Goal: Find specific fact: Find specific fact

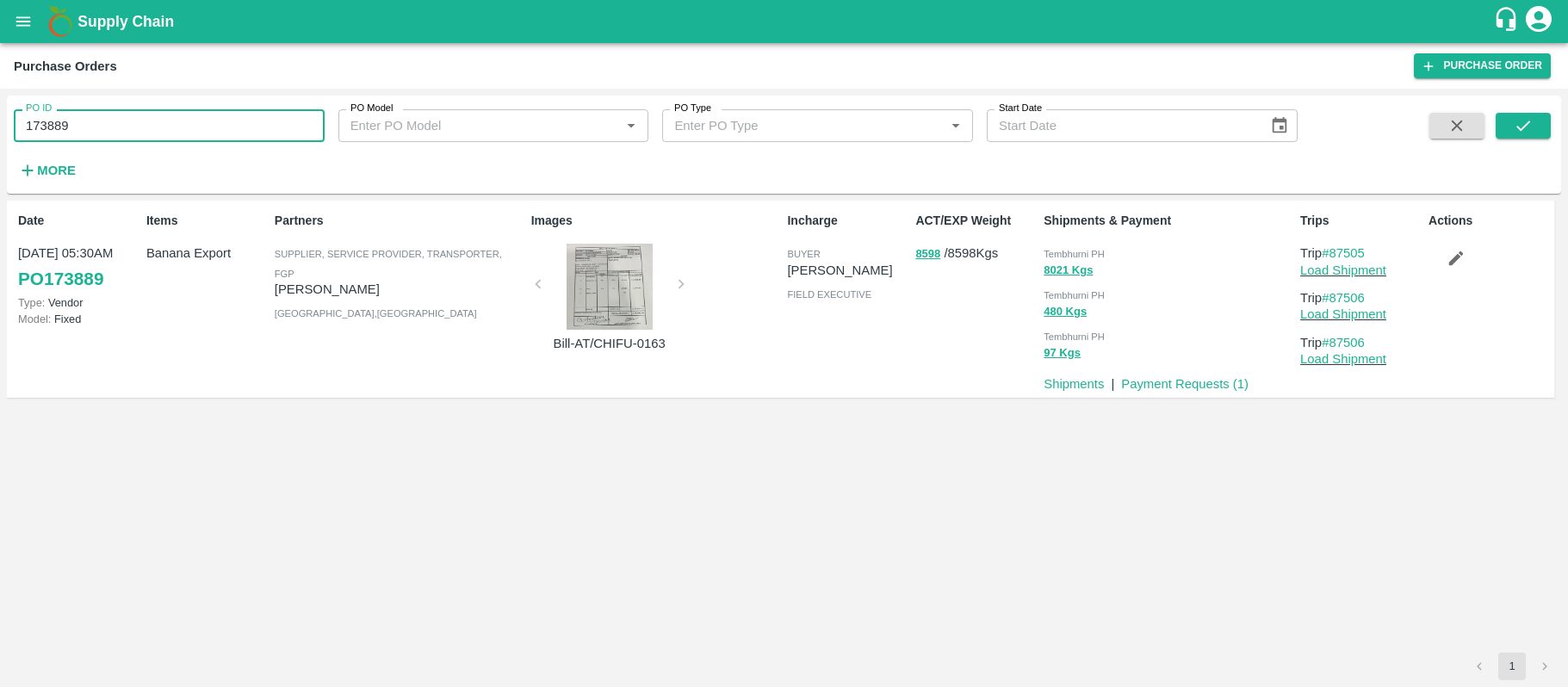
click at [242, 128] on input "173889" at bounding box center [169, 126] width 311 height 33
type input "171611"
click at [1519, 128] on icon "submit" at bounding box center [1522, 125] width 14 height 11
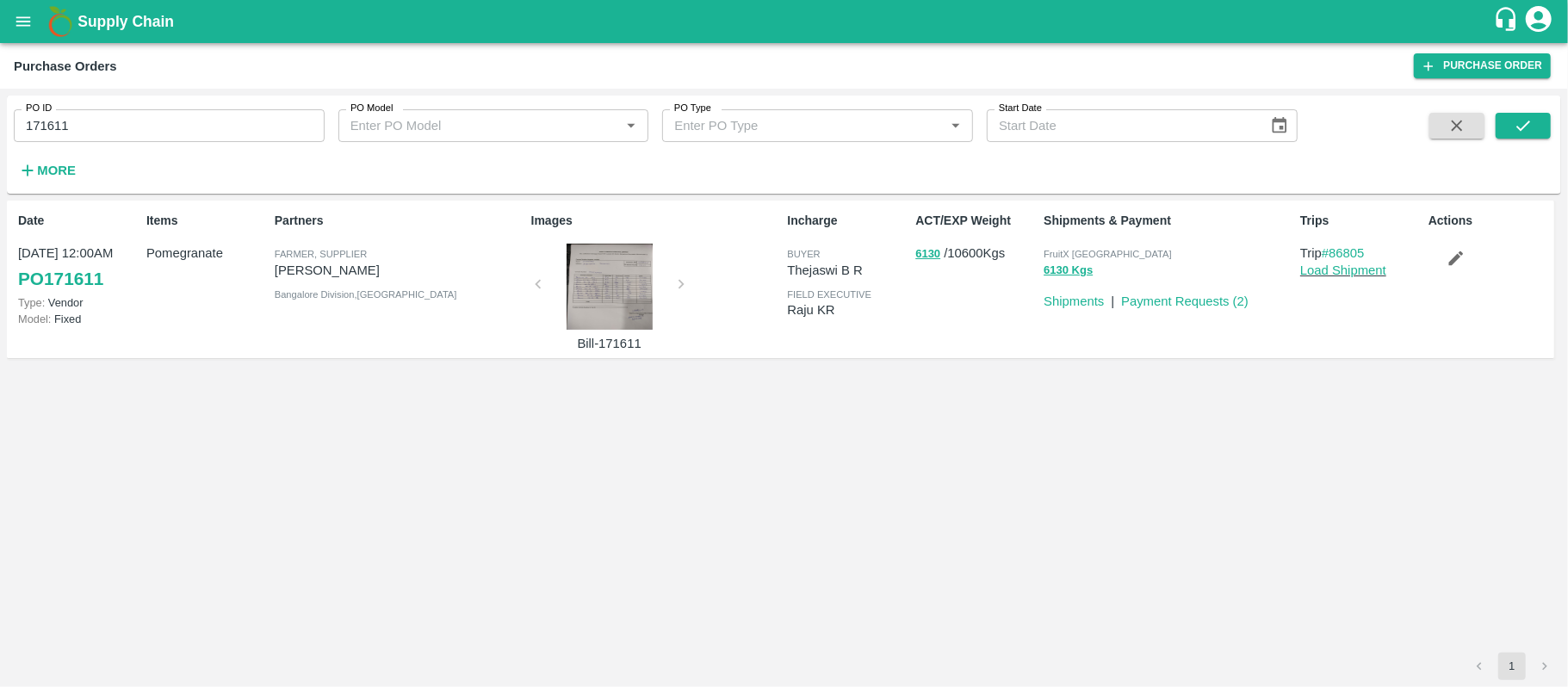
click at [1103, 255] on span "FruitX [GEOGRAPHIC_DATA]" at bounding box center [1107, 254] width 128 height 11
copy p "FruitX Bangalore 6130 Kgs"
click at [1047, 411] on div "Date [DATE] 12:00AM PO 171611 Type: Vendor Model: Fixed Items Pomegranate Partn…" at bounding box center [784, 426] width 1554 height 453
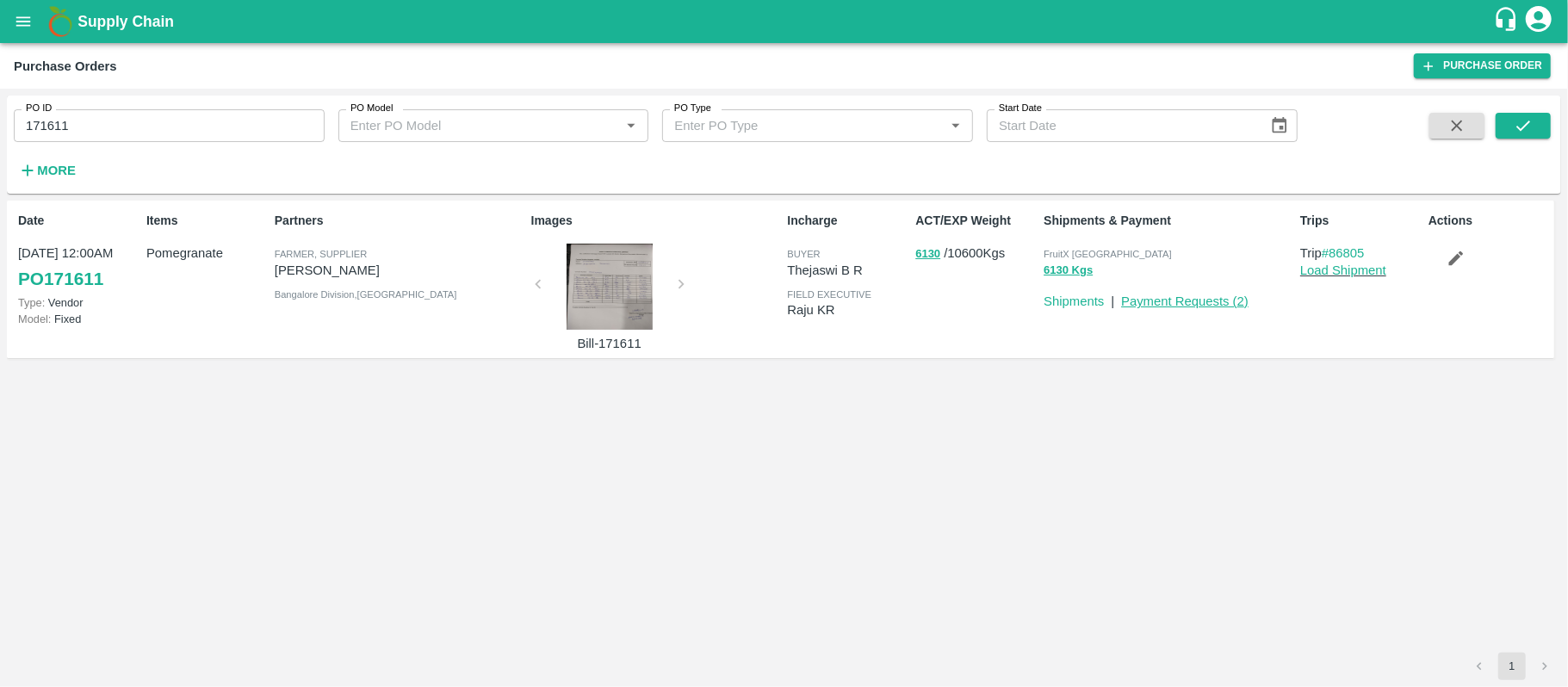
click at [1154, 299] on link "Payment Requests ( 2 )" at bounding box center [1184, 301] width 128 height 14
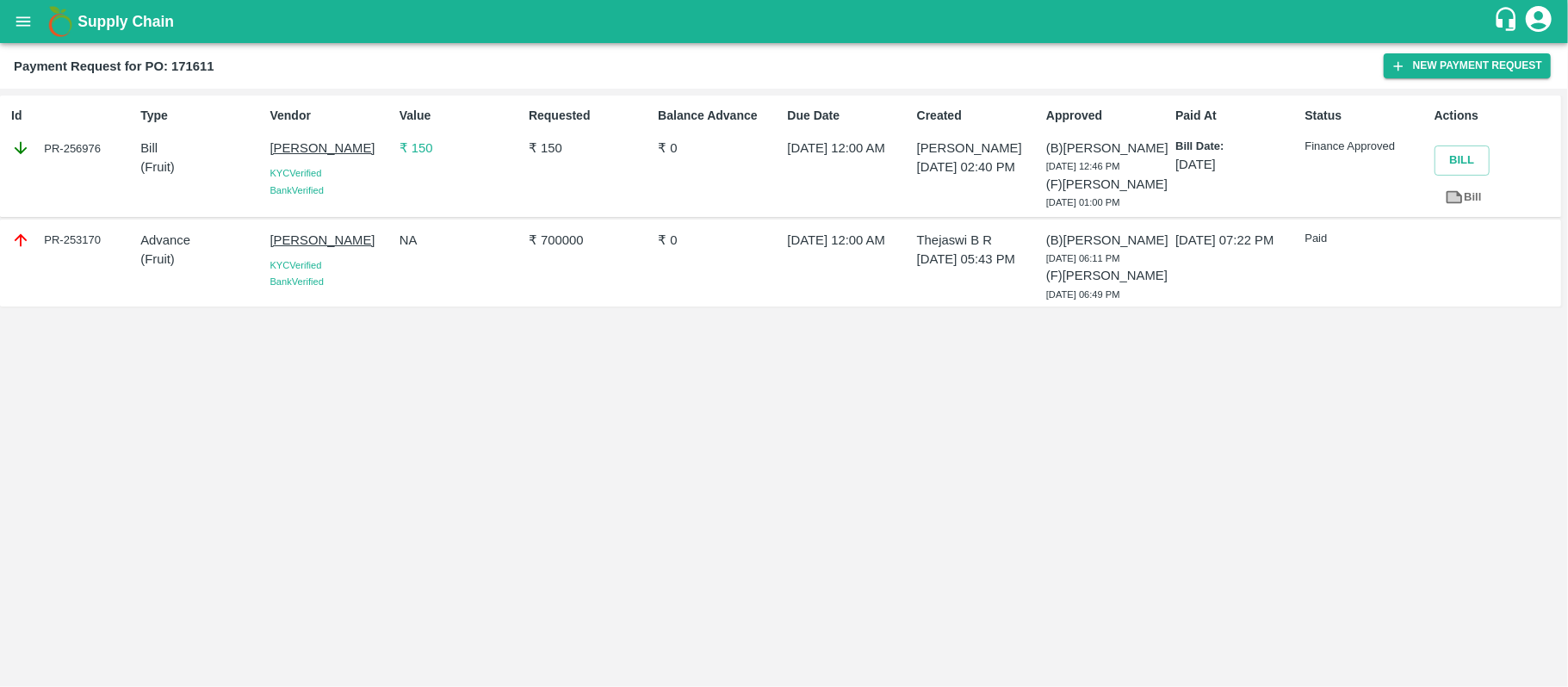
click at [26, 26] on icon "open drawer" at bounding box center [23, 21] width 19 height 19
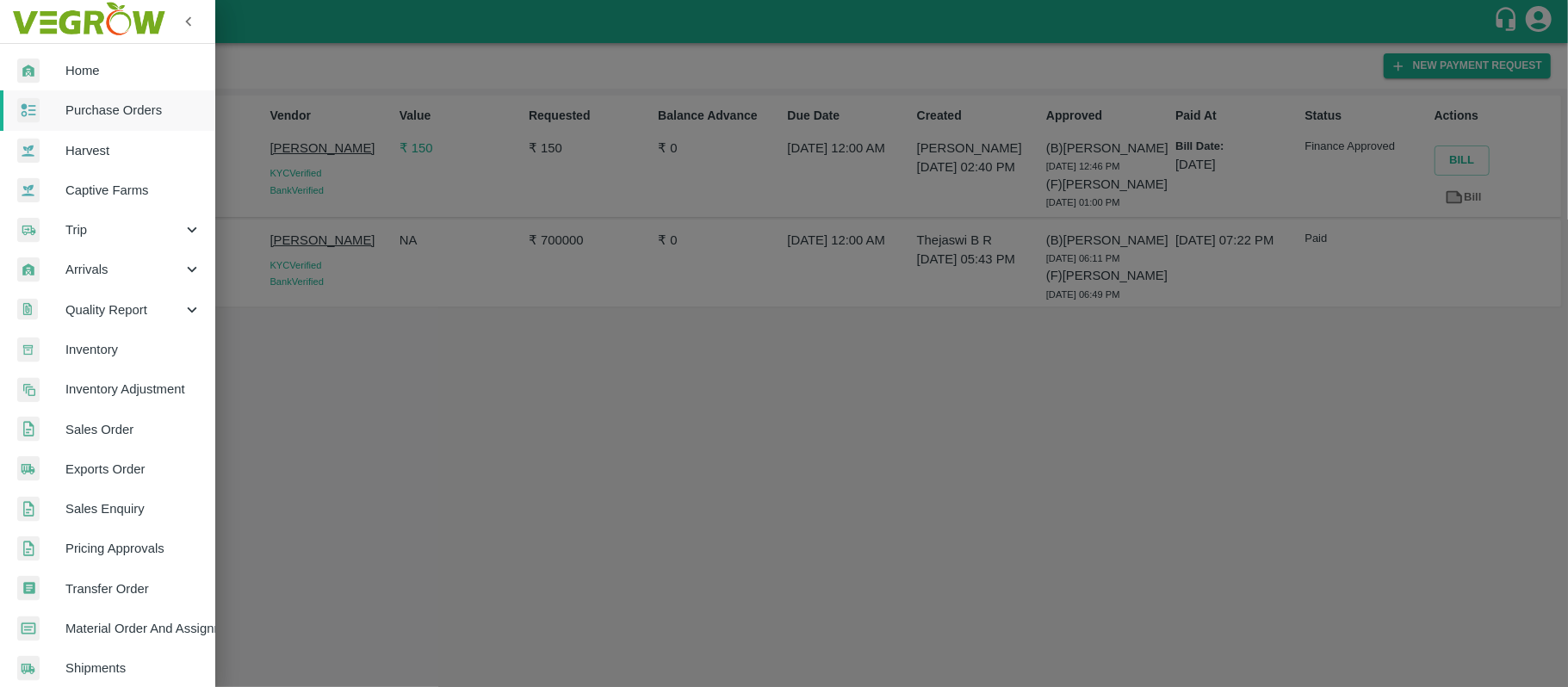
click at [104, 108] on span "Purchase Orders" at bounding box center [134, 110] width 136 height 19
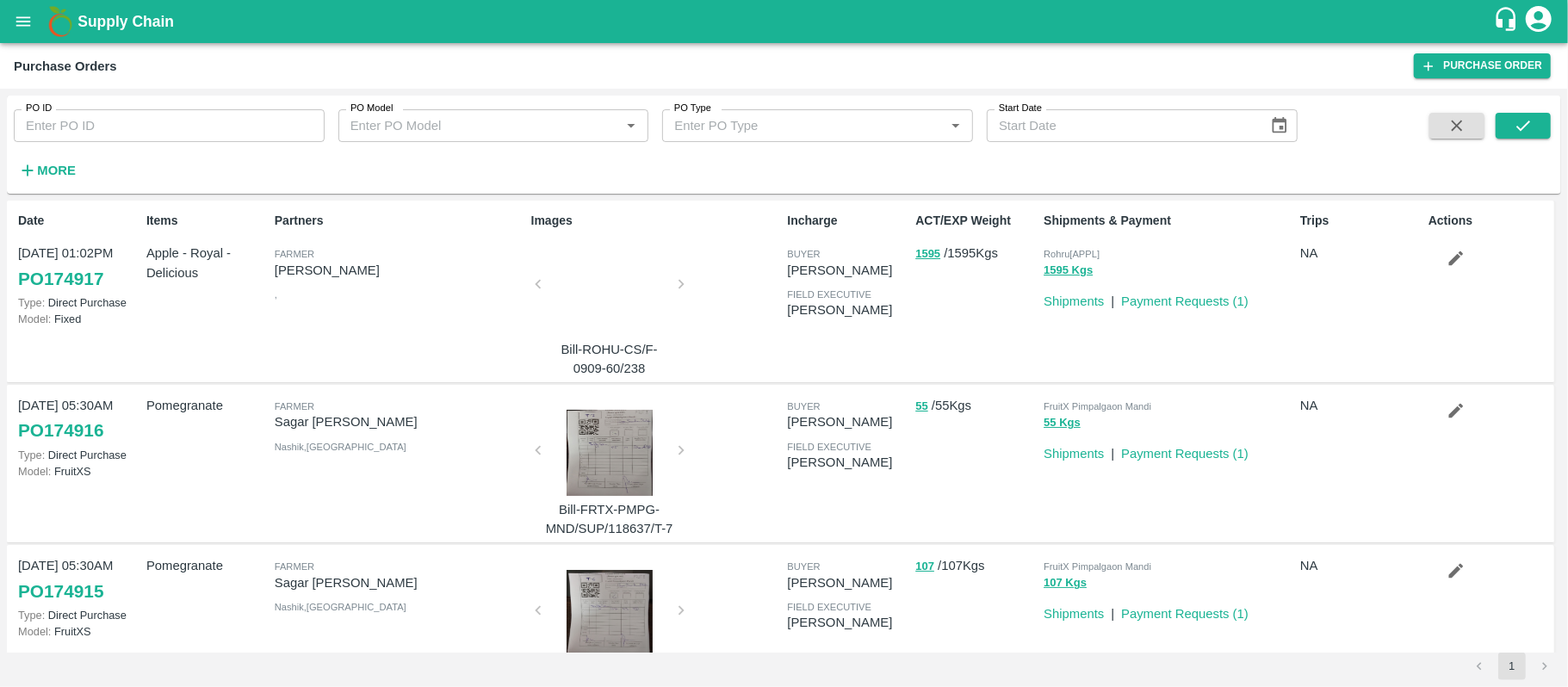
click at [107, 126] on input "PO ID" at bounding box center [169, 126] width 311 height 33
paste input "171629"
click at [1527, 124] on icon "submit" at bounding box center [1522, 125] width 14 height 11
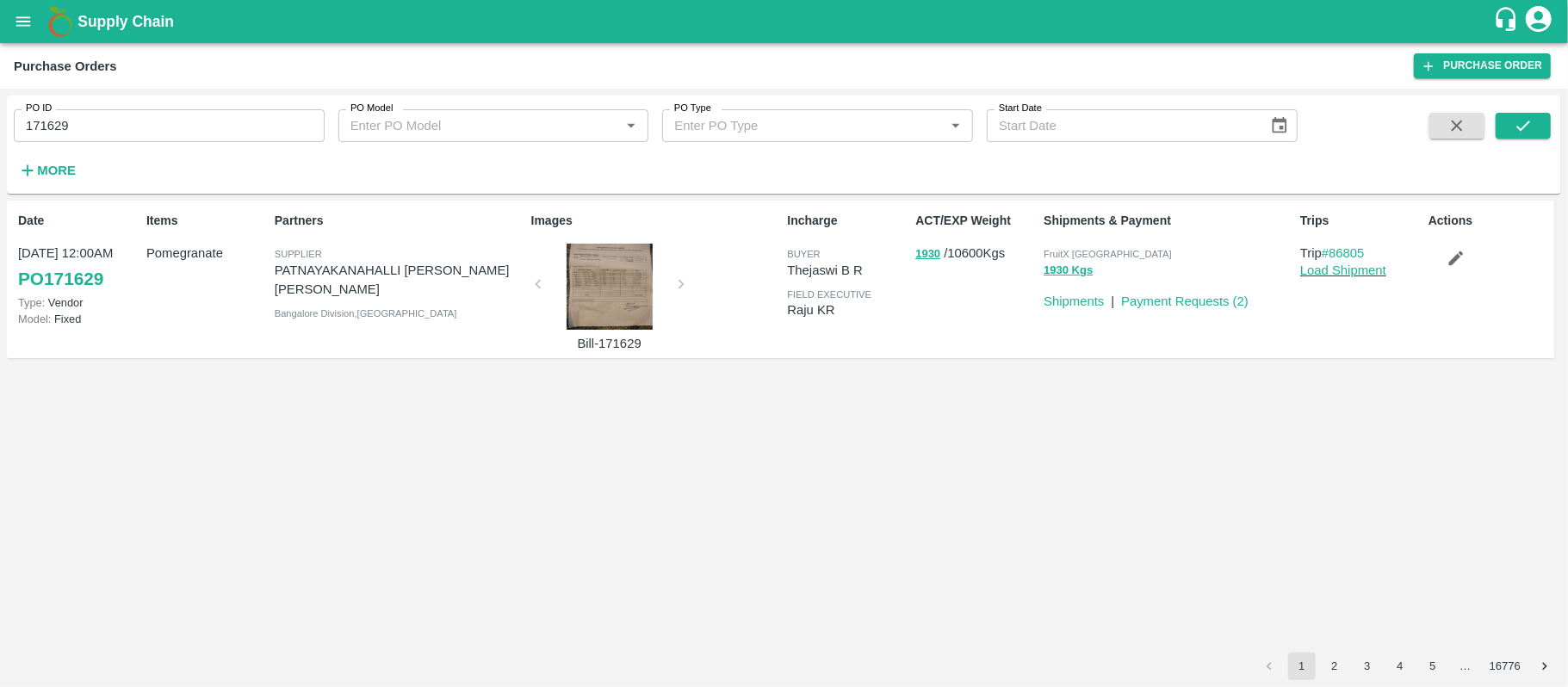
click at [1102, 244] on div "FruitX [GEOGRAPHIC_DATA]" at bounding box center [1168, 254] width 250 height 19
copy p "FruitX Bangalore 1930 Kgs"
click at [205, 112] on input "171629" at bounding box center [169, 126] width 311 height 33
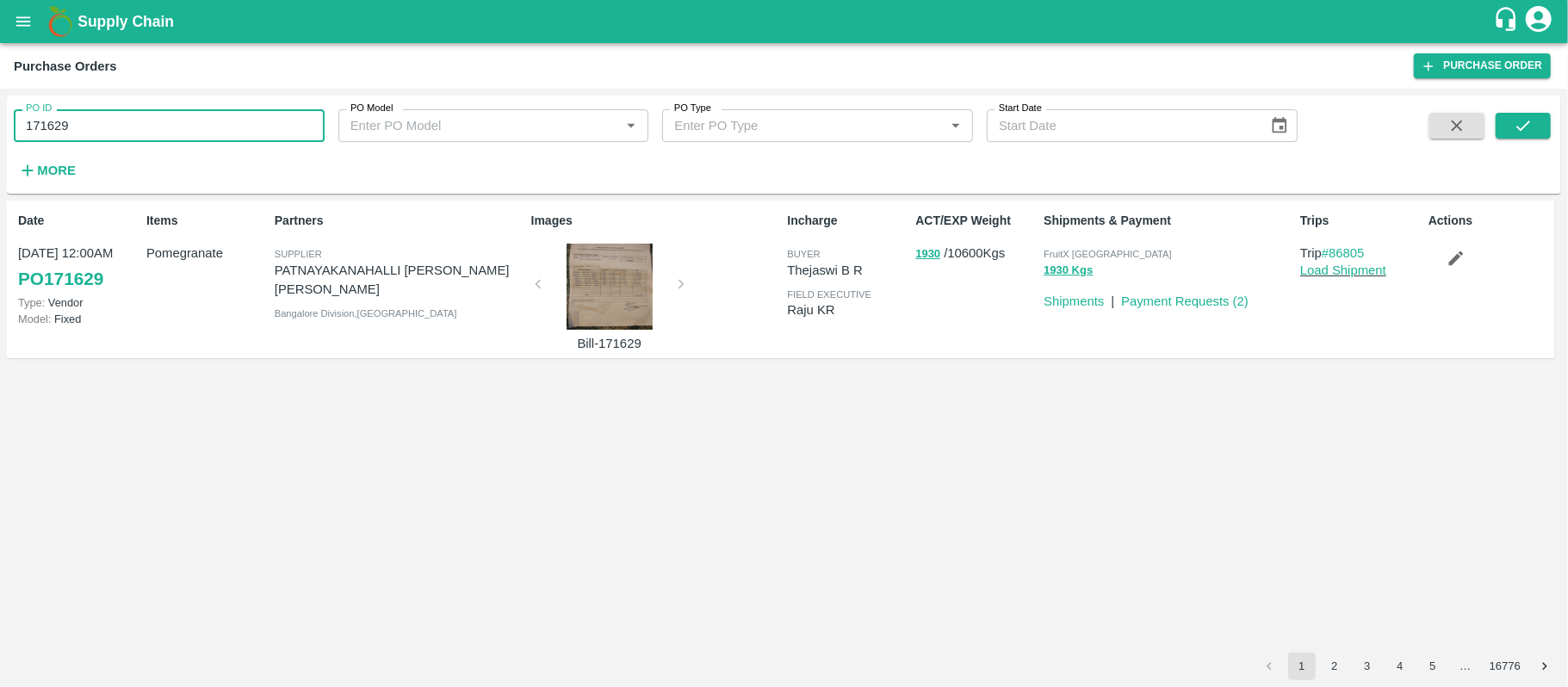
click at [205, 112] on input "171629" at bounding box center [169, 126] width 311 height 33
paste input "text"
click at [1514, 121] on icon "submit" at bounding box center [1523, 126] width 19 height 19
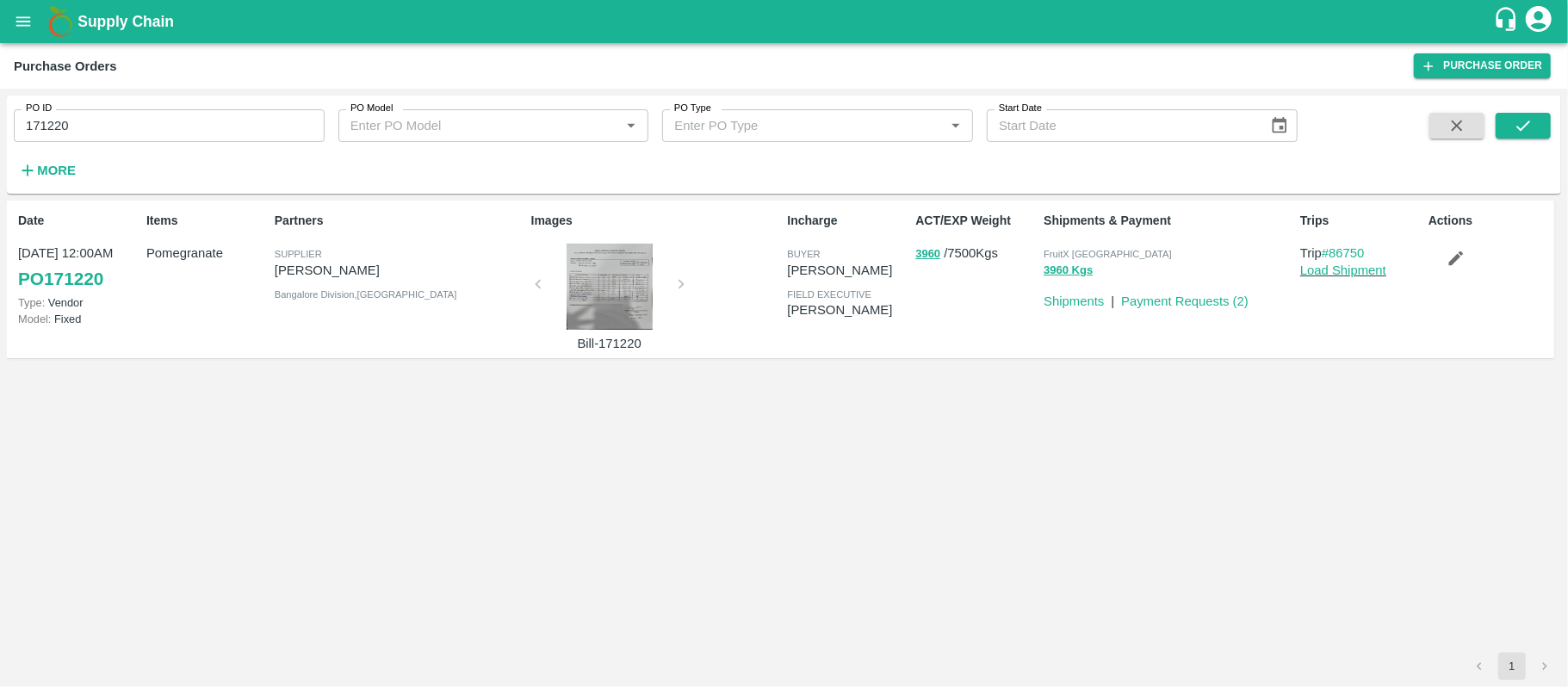
click at [1099, 252] on span "FruitX [GEOGRAPHIC_DATA]" at bounding box center [1107, 254] width 128 height 11
copy p "FruitX Bangalore 3960 Kgs"
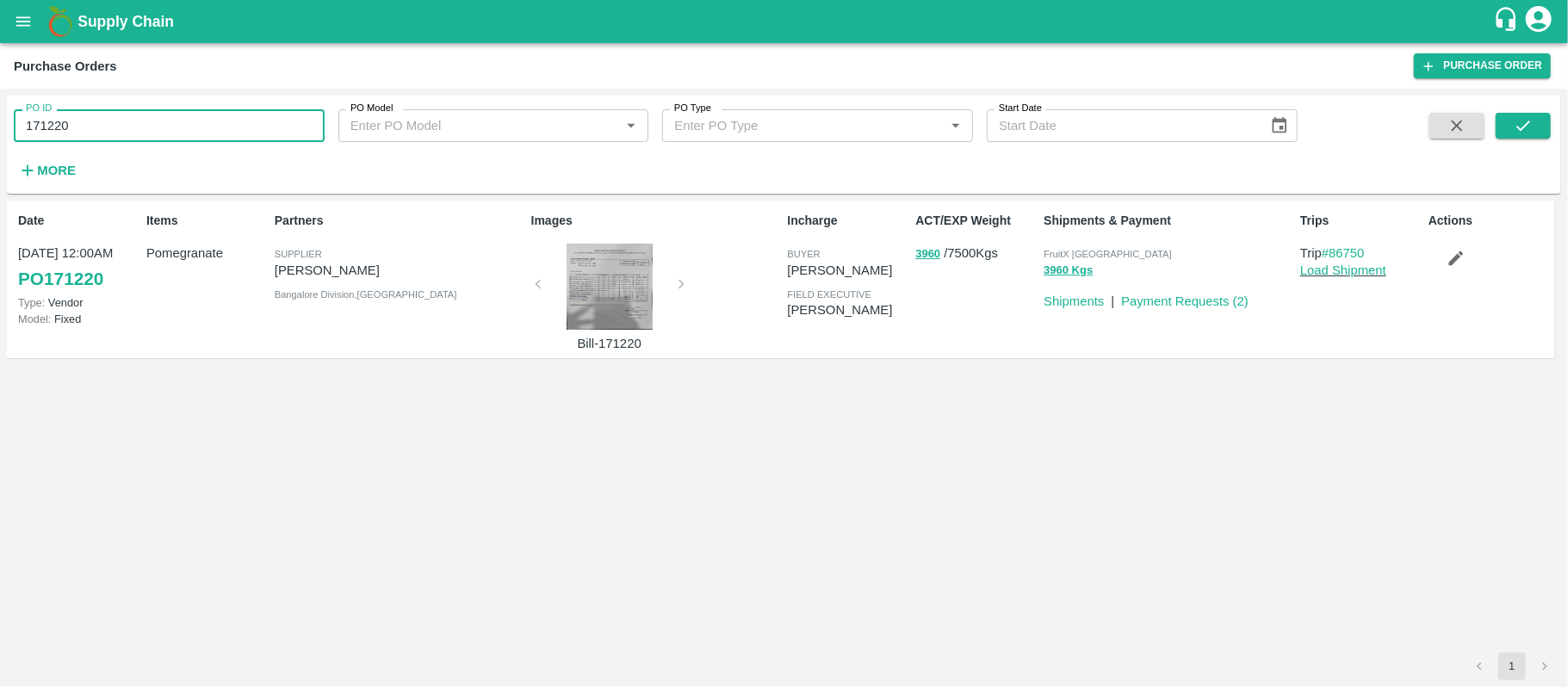
click at [169, 125] on input "171220" at bounding box center [169, 126] width 311 height 33
paste input "text"
click at [1538, 136] on button "submit" at bounding box center [1522, 125] width 55 height 26
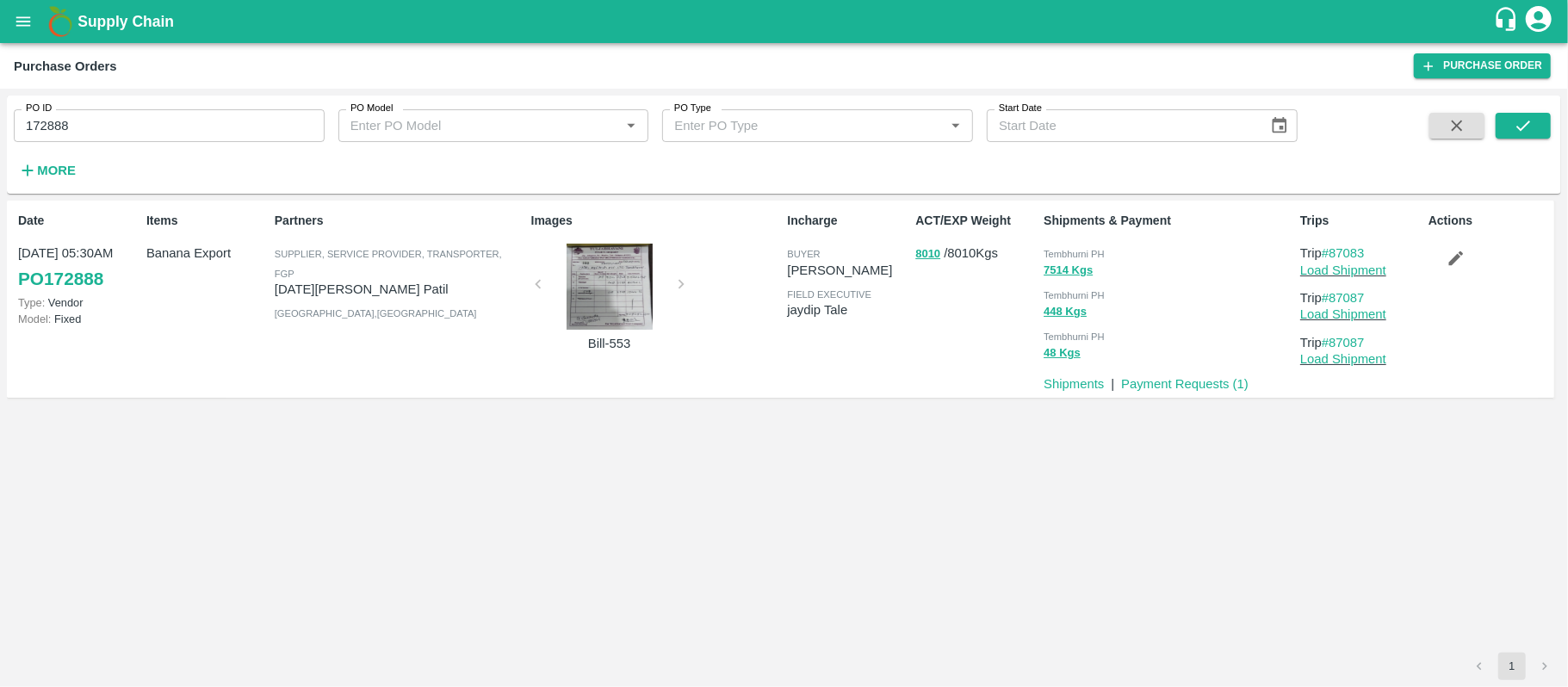
click at [1072, 253] on span "Tembhurni PH" at bounding box center [1073, 254] width 61 height 11
copy div "Tembhurni PH 7514 Kgs"
click at [136, 124] on input "172888" at bounding box center [169, 126] width 311 height 33
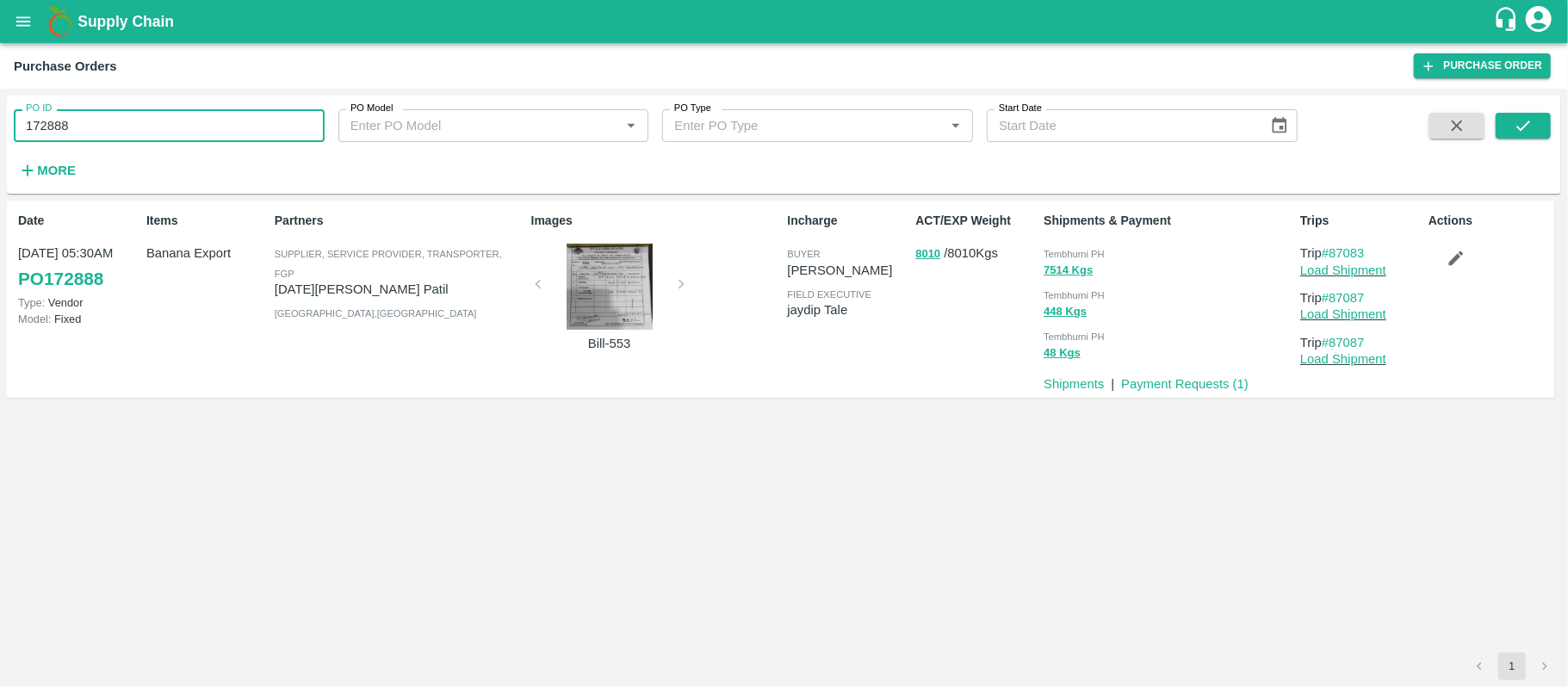
click at [136, 124] on input "172888" at bounding box center [169, 126] width 311 height 33
paste input "text"
click at [1532, 129] on icon "submit" at bounding box center [1523, 126] width 19 height 19
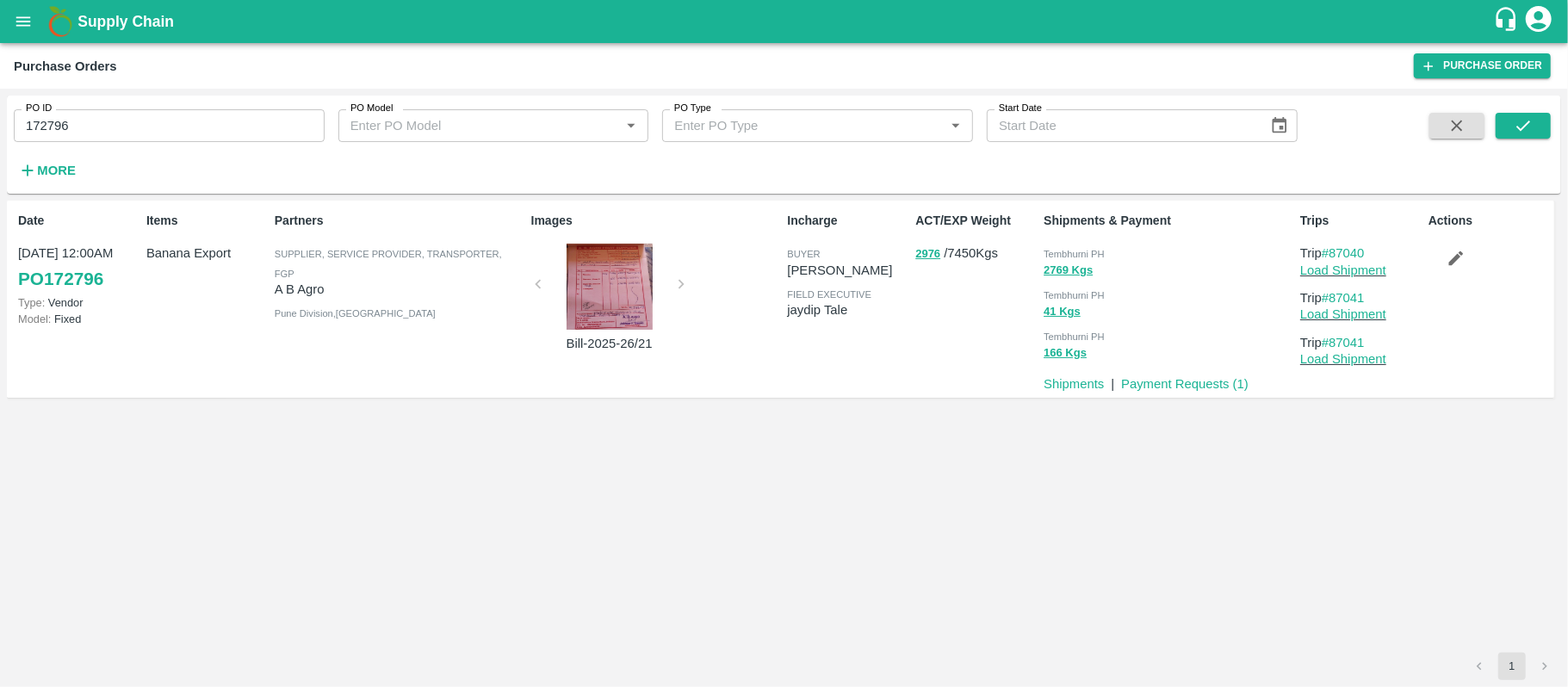
click at [1061, 252] on span "Tembhurni PH" at bounding box center [1073, 254] width 61 height 11
copy div "Tembhurni PH 2769 Kgs"
click at [150, 129] on input "172796" at bounding box center [169, 126] width 311 height 33
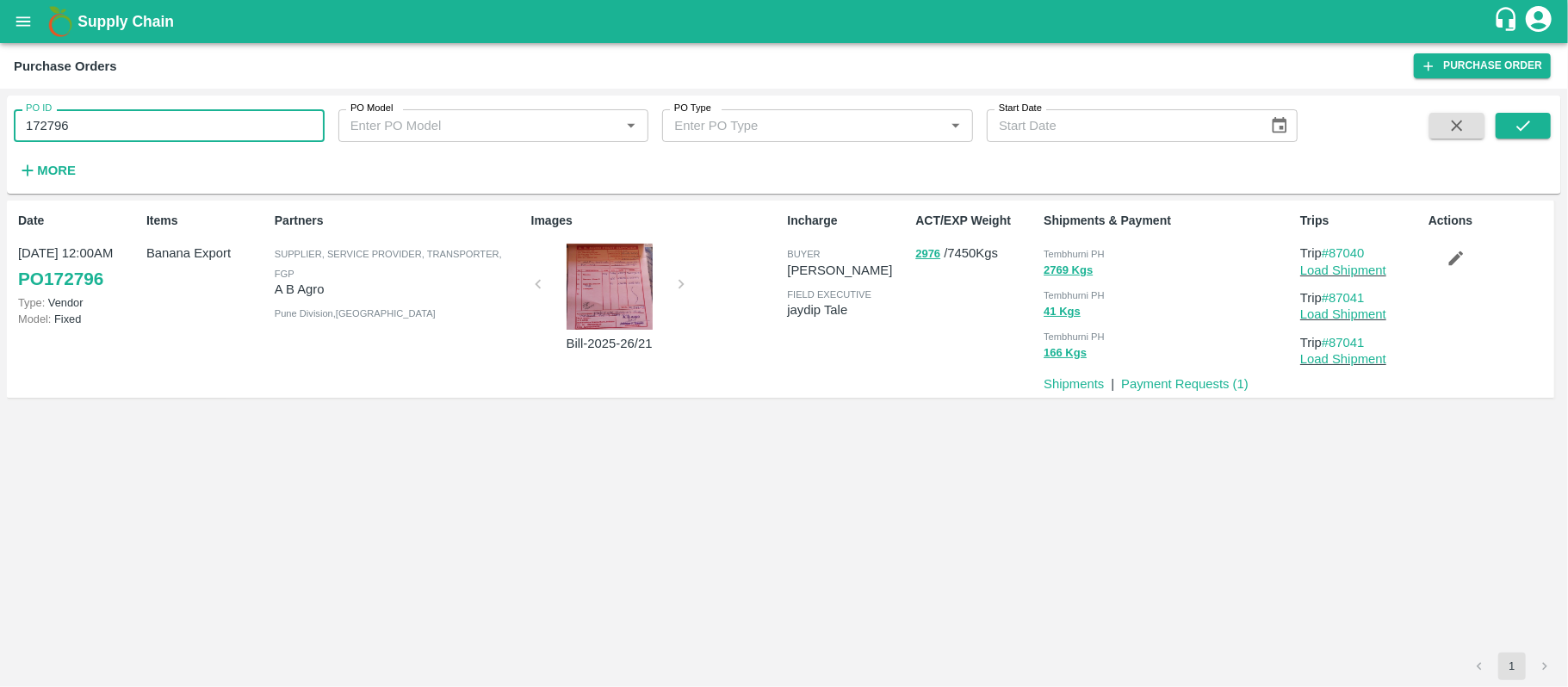
paste input "text"
click at [150, 129] on input "172458" at bounding box center [169, 126] width 311 height 33
click at [1508, 115] on button "submit" at bounding box center [1522, 125] width 55 height 26
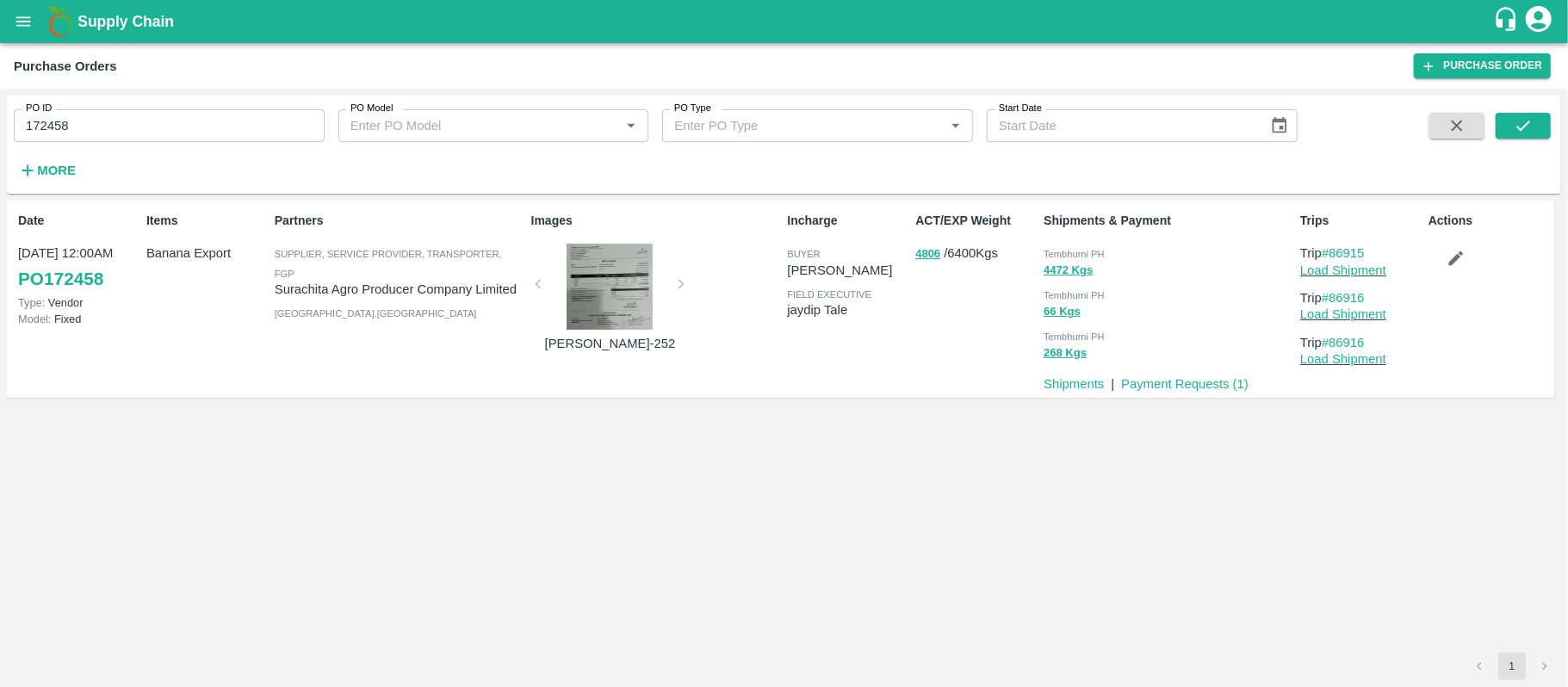
click at [1085, 253] on span "Tembhurni PH" at bounding box center [1073, 254] width 61 height 11
copy div "Tembhurni PH 4472 Kgs"
click at [142, 124] on input "172458" at bounding box center [169, 126] width 311 height 33
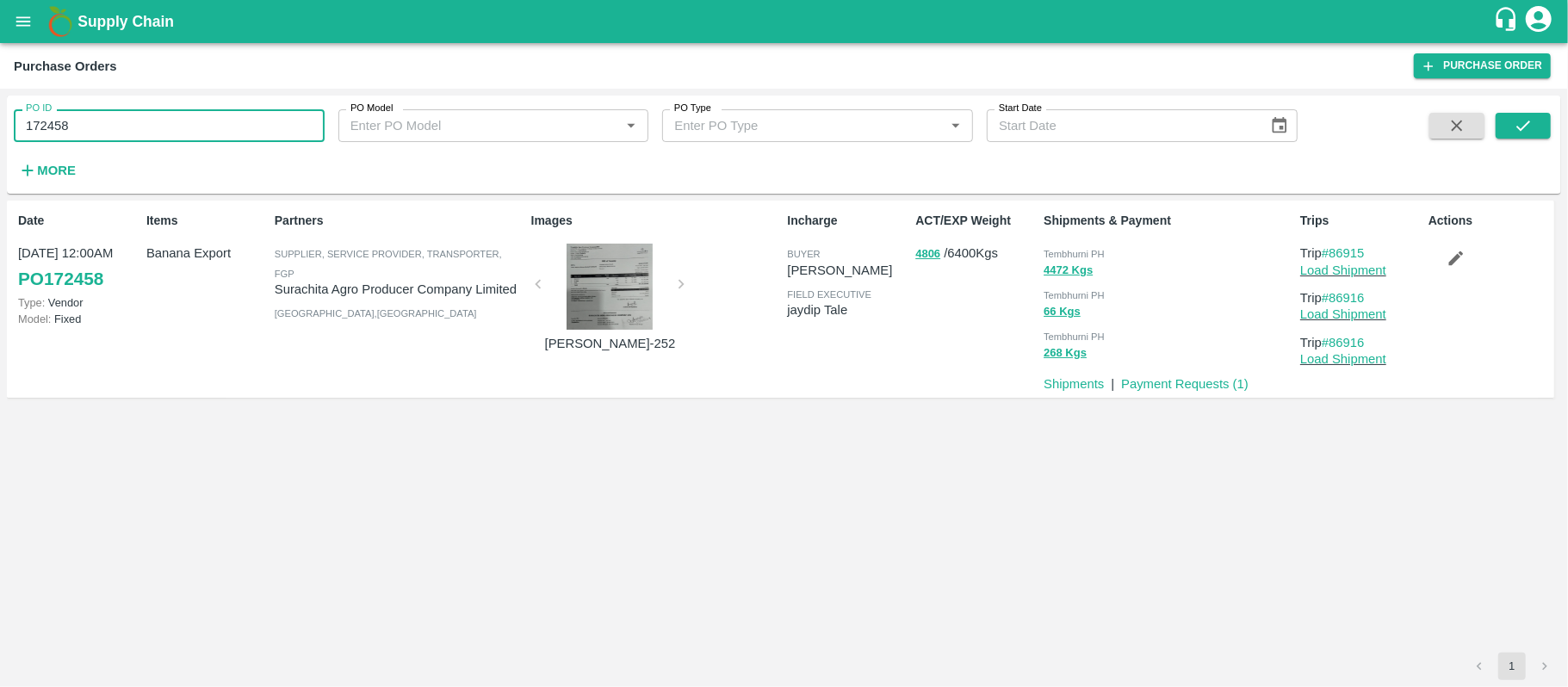
paste input "text"
click at [142, 124] on input "172057" at bounding box center [169, 126] width 311 height 33
click at [1525, 121] on icon "submit" at bounding box center [1523, 126] width 19 height 19
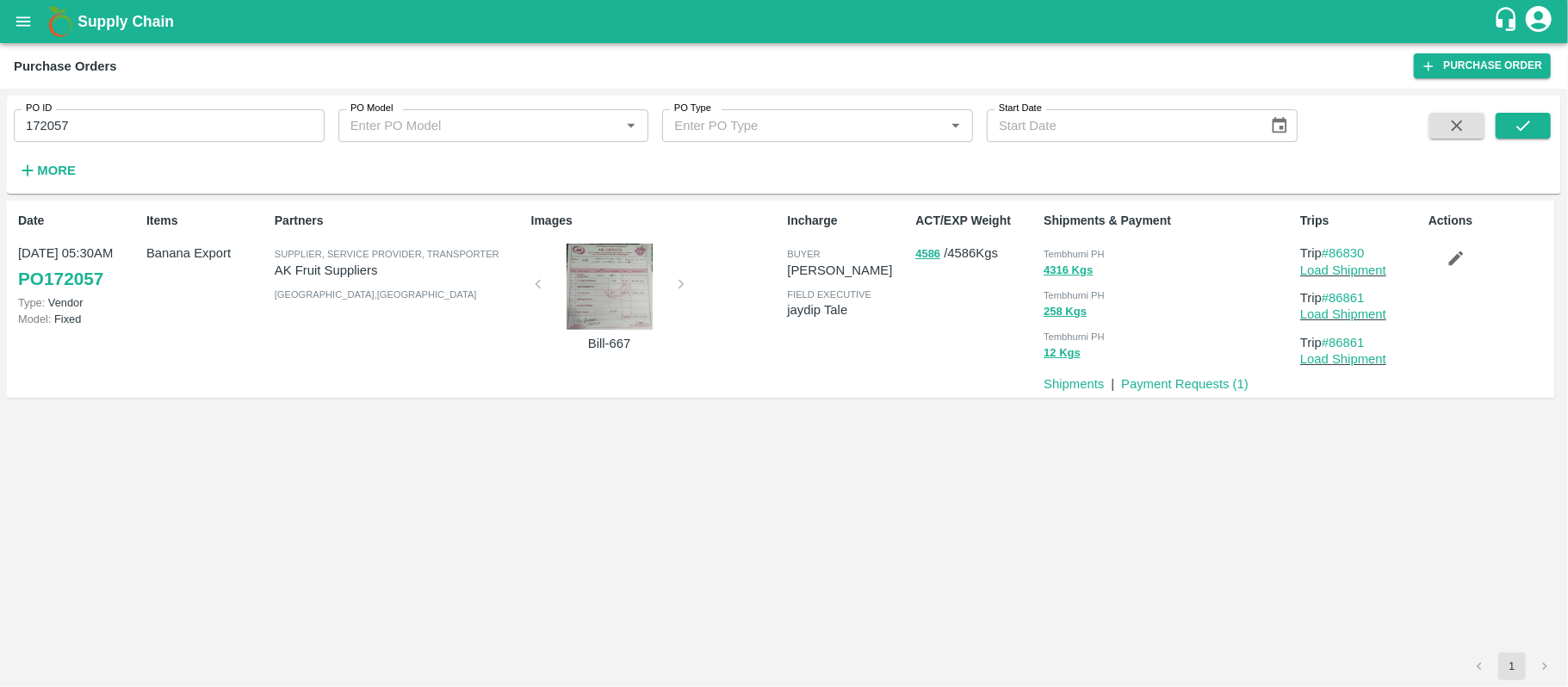
click at [1059, 252] on span "Tembhurni PH" at bounding box center [1073, 254] width 61 height 11
copy div "Tembhurni PH 4316 Kgs"
click at [128, 124] on input "172057" at bounding box center [169, 126] width 311 height 33
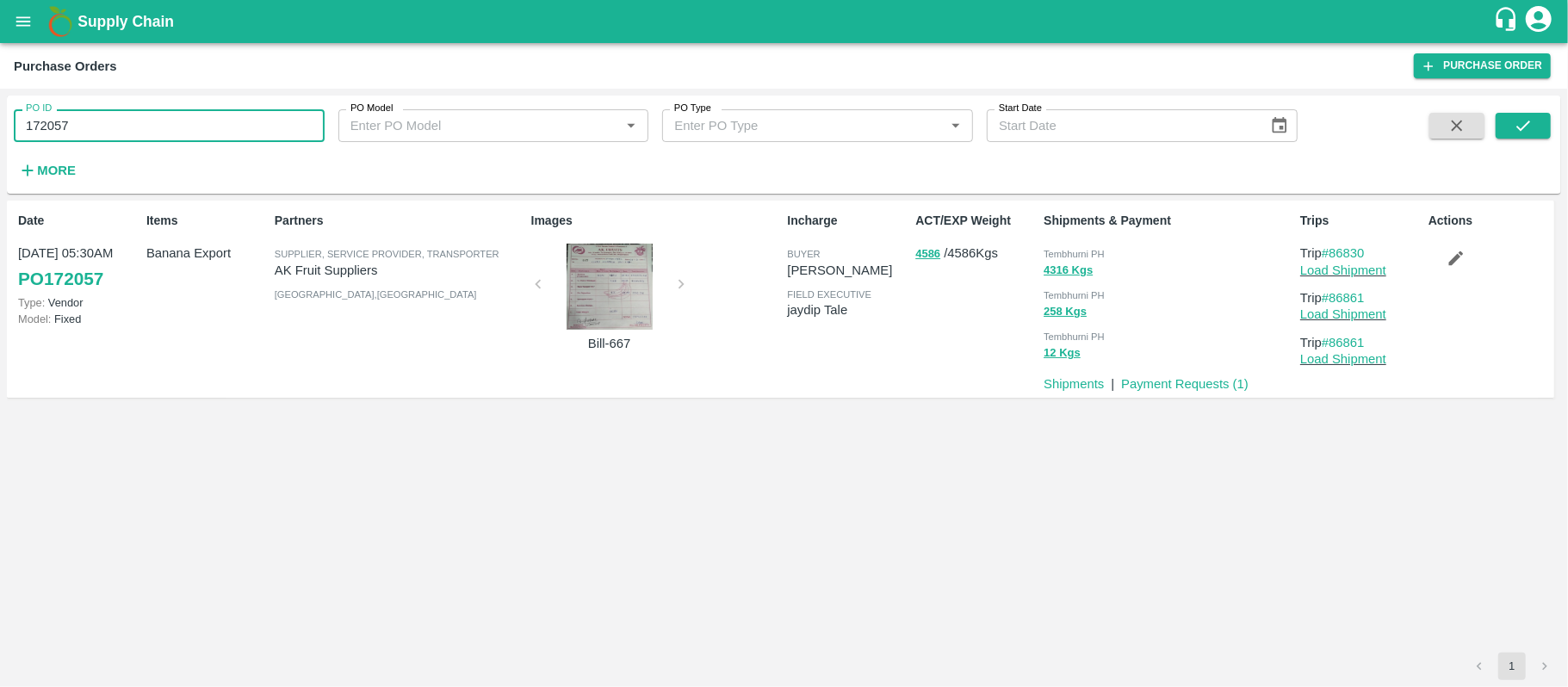
click at [128, 124] on input "172057" at bounding box center [169, 126] width 311 height 33
paste input "text"
type input "172108"
click at [1520, 133] on icon "submit" at bounding box center [1523, 126] width 19 height 19
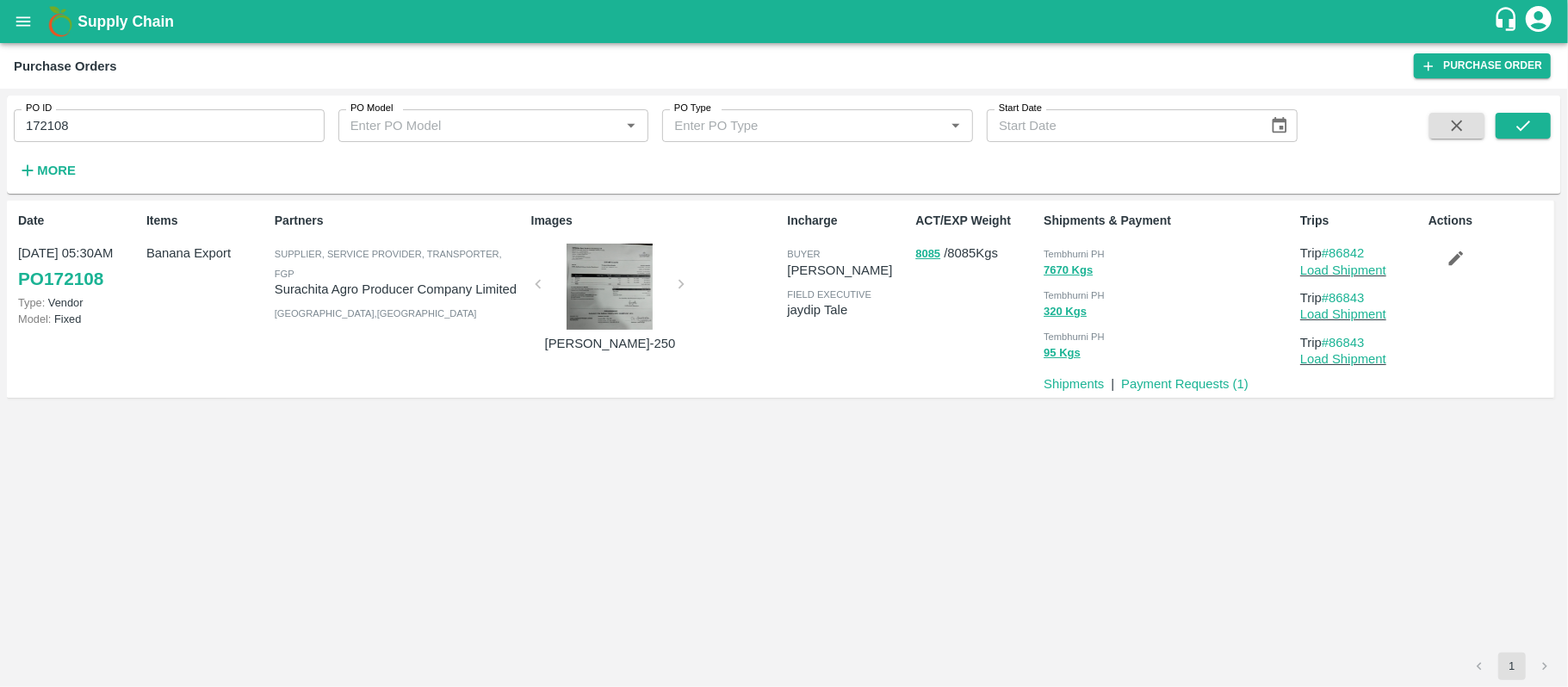
click at [125, 122] on input "172108" at bounding box center [169, 126] width 311 height 33
paste input "text"
type input "171871"
click at [1543, 121] on button "submit" at bounding box center [1522, 125] width 55 height 26
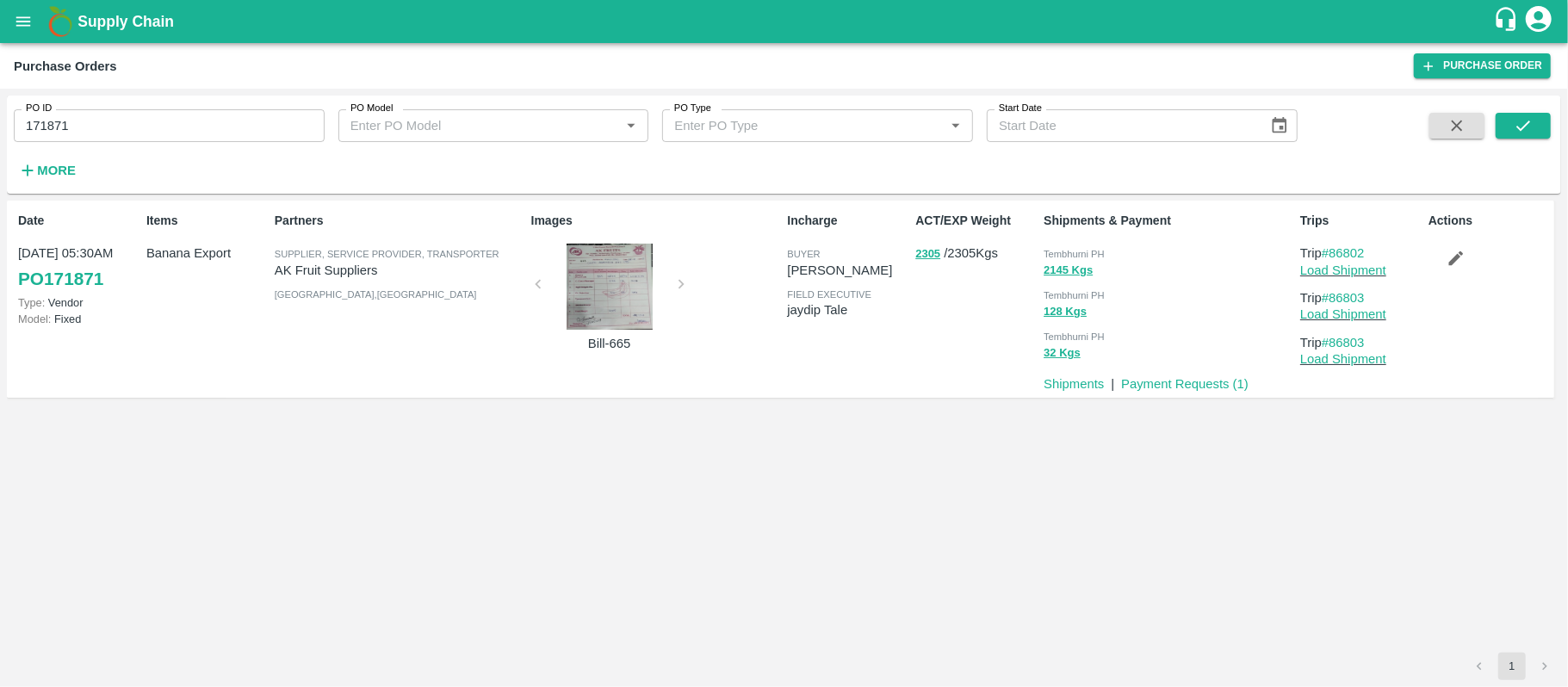
click at [1082, 252] on span "Tembhurni PH" at bounding box center [1073, 254] width 61 height 11
copy div "Tembhurni PH 2145 Kgs"
